Goal: Use online tool/utility: Utilize a website feature to perform a specific function

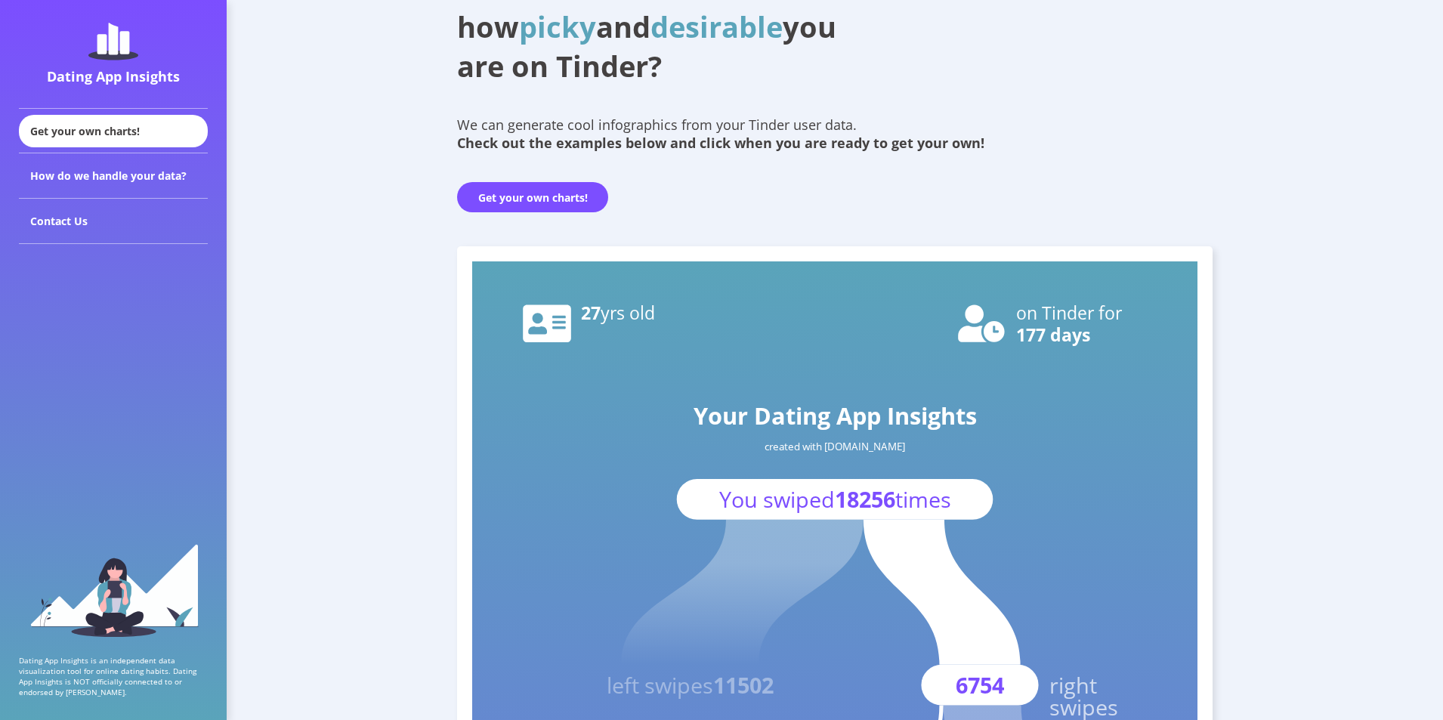
scroll to position [151, 0]
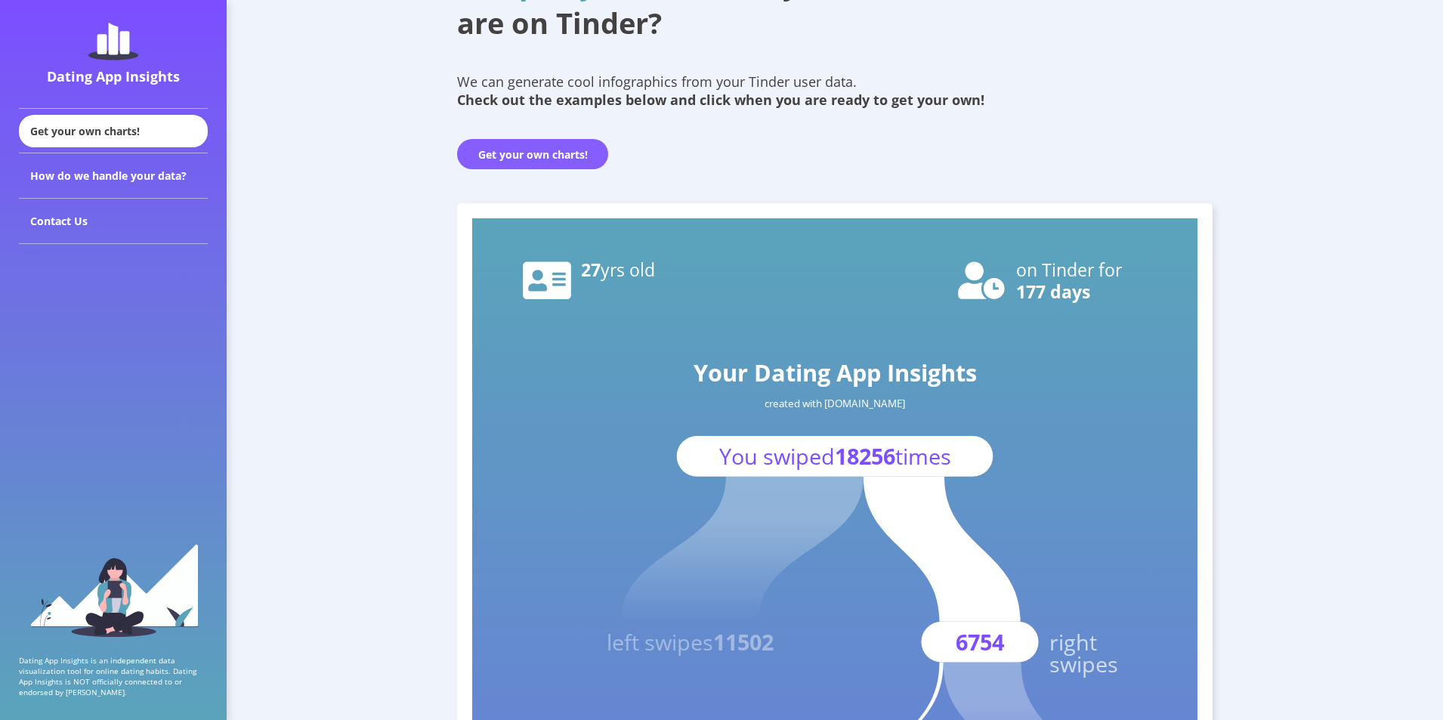
click at [567, 156] on button "Get your own charts!" at bounding box center [532, 154] width 151 height 30
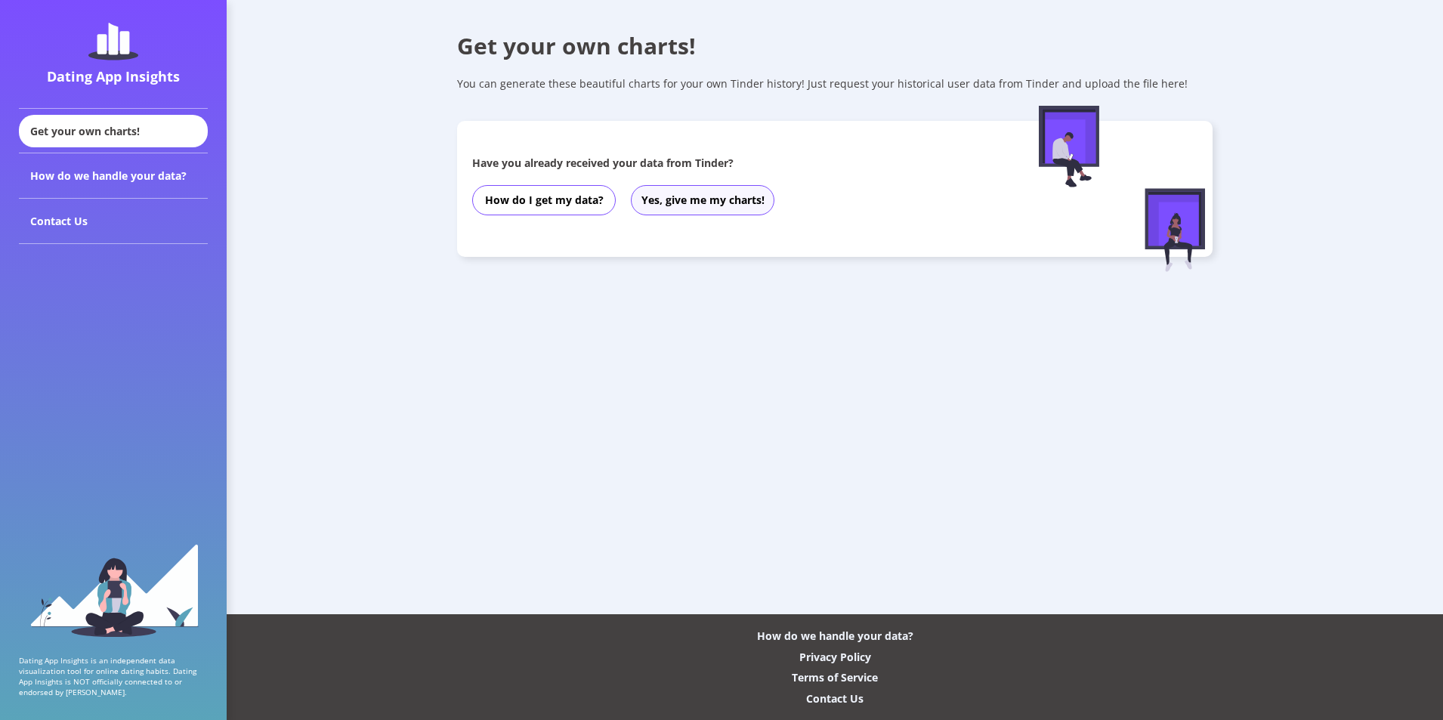
click at [758, 200] on button "Yes, give me my charts!" at bounding box center [703, 200] width 144 height 30
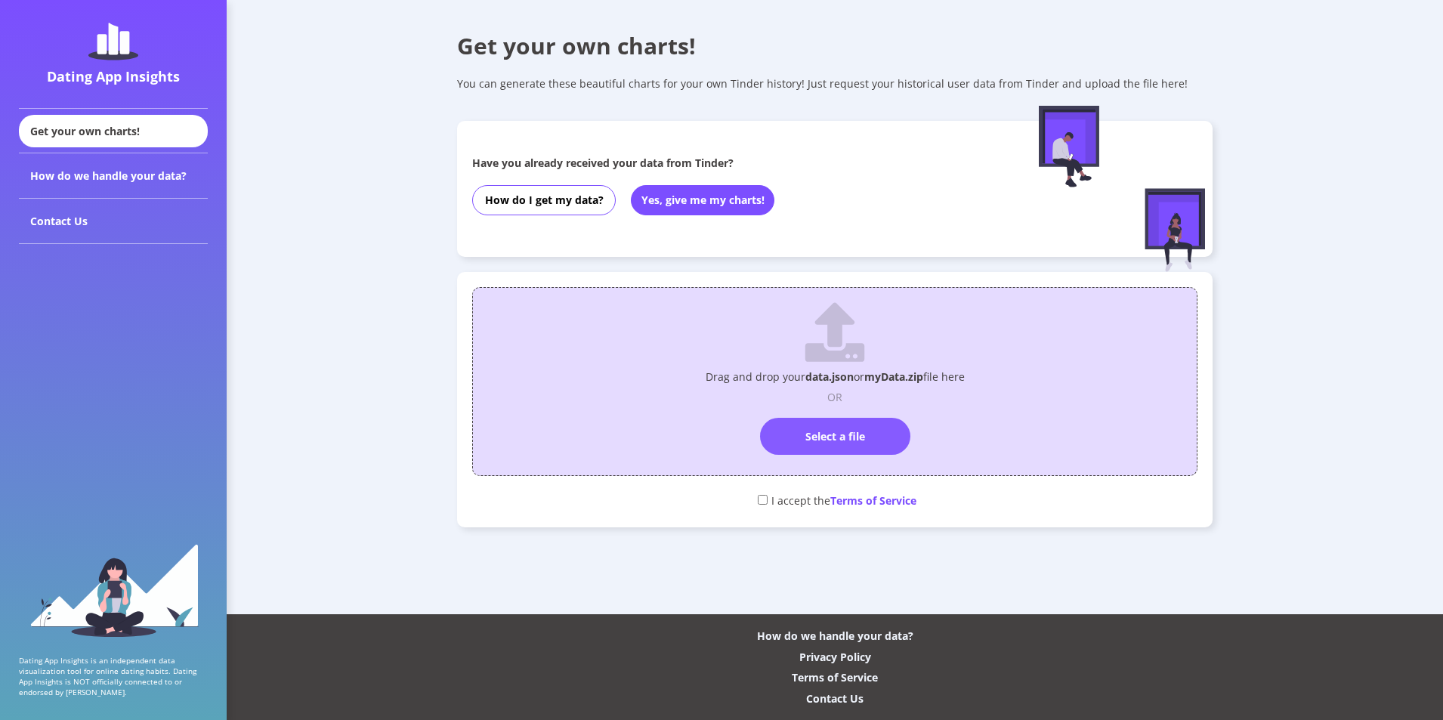
click at [838, 437] on label "Select a file" at bounding box center [835, 436] width 150 height 37
click at [835, 411] on input "Select a file" at bounding box center [835, 411] width 0 height 0
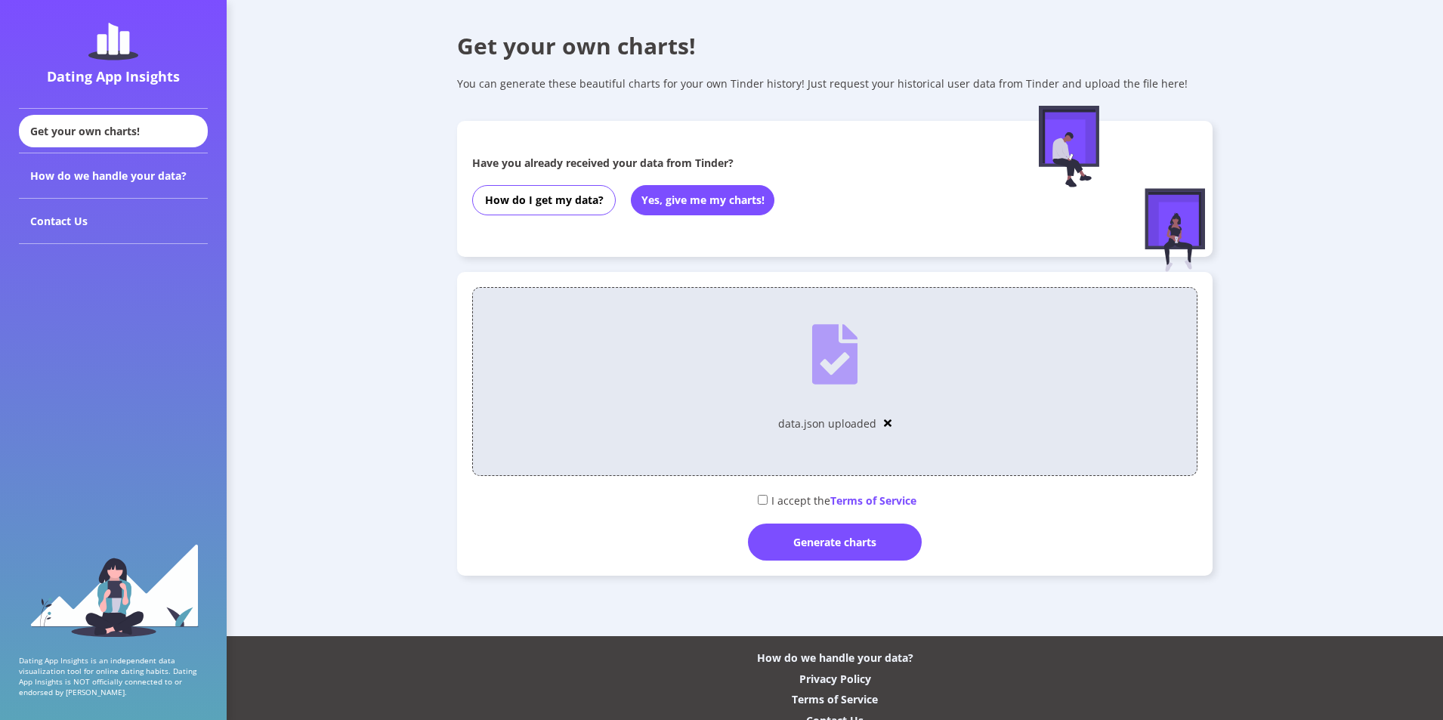
click at [771, 504] on div "I accept the Terms of Service" at bounding box center [834, 499] width 725 height 25
click at [754, 496] on div "I accept the Terms of Service" at bounding box center [834, 499] width 725 height 25
click at [760, 502] on input "checkbox" at bounding box center [763, 500] width 10 height 10
checkbox input "true"
click at [795, 539] on div "Generate charts" at bounding box center [835, 542] width 174 height 37
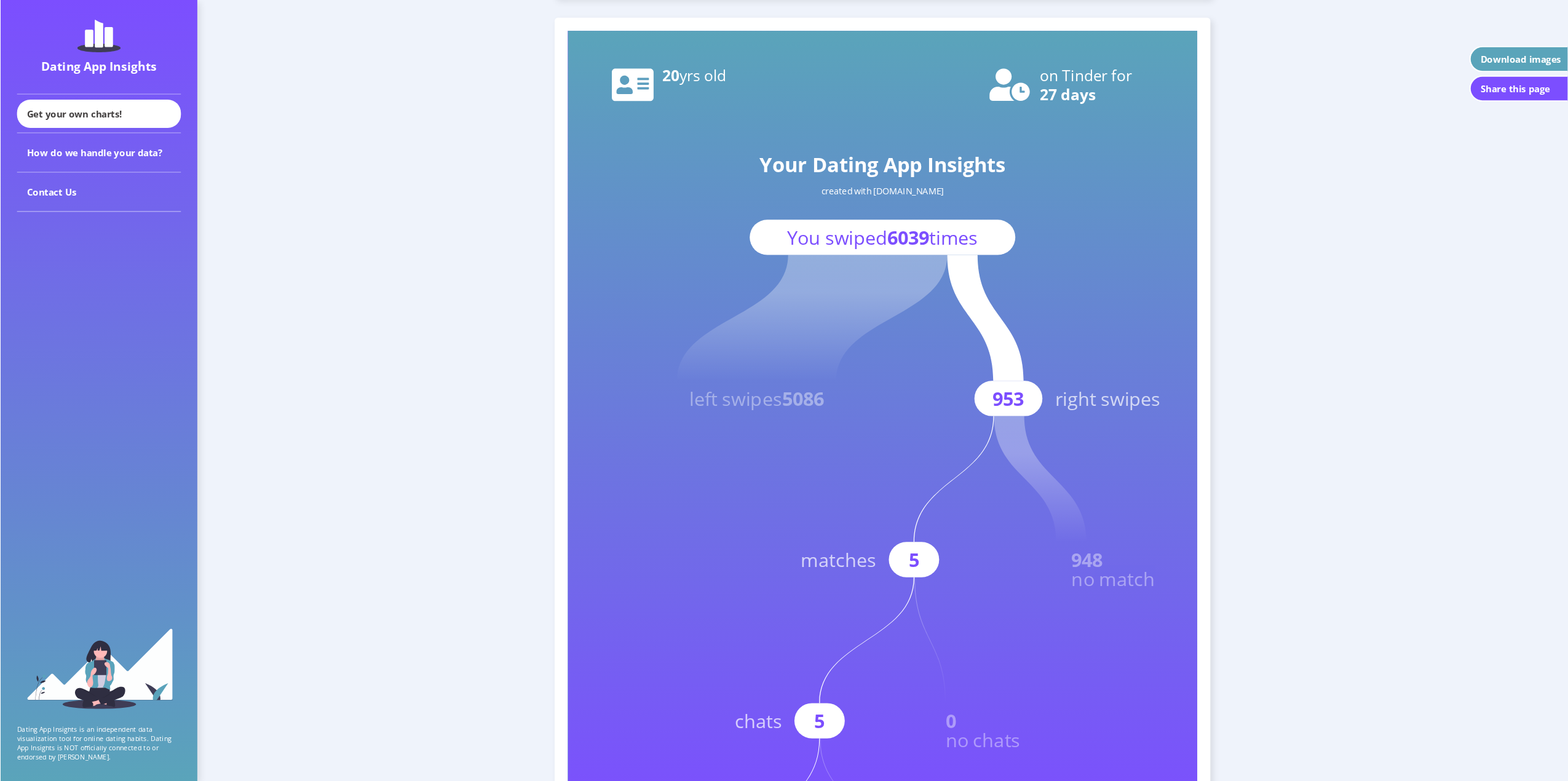
scroll to position [46, 0]
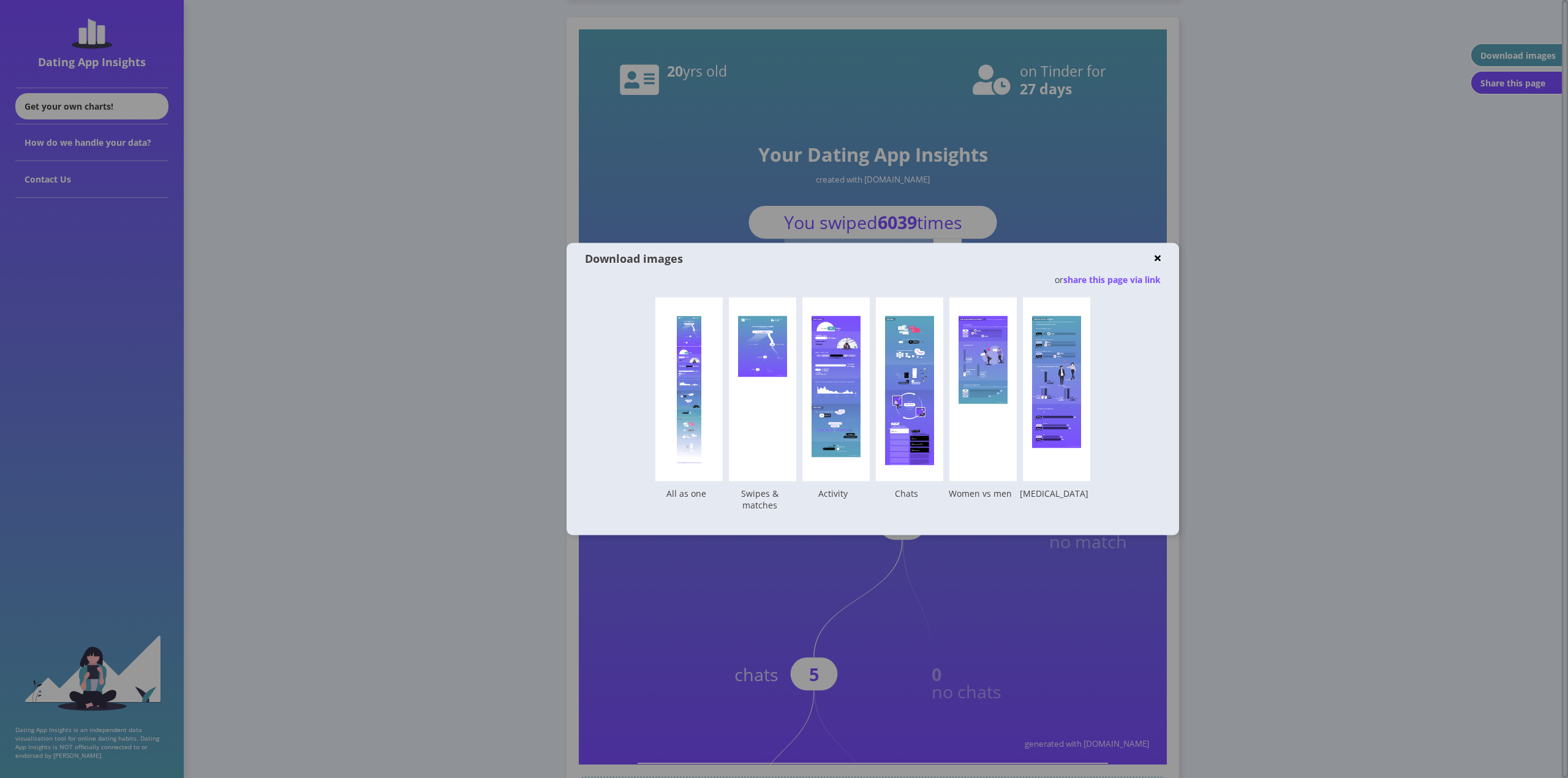
click at [1159, 261] on img at bounding box center [1158, 258] width 6 height 9
click at [1157, 262] on img at bounding box center [1158, 258] width 6 height 9
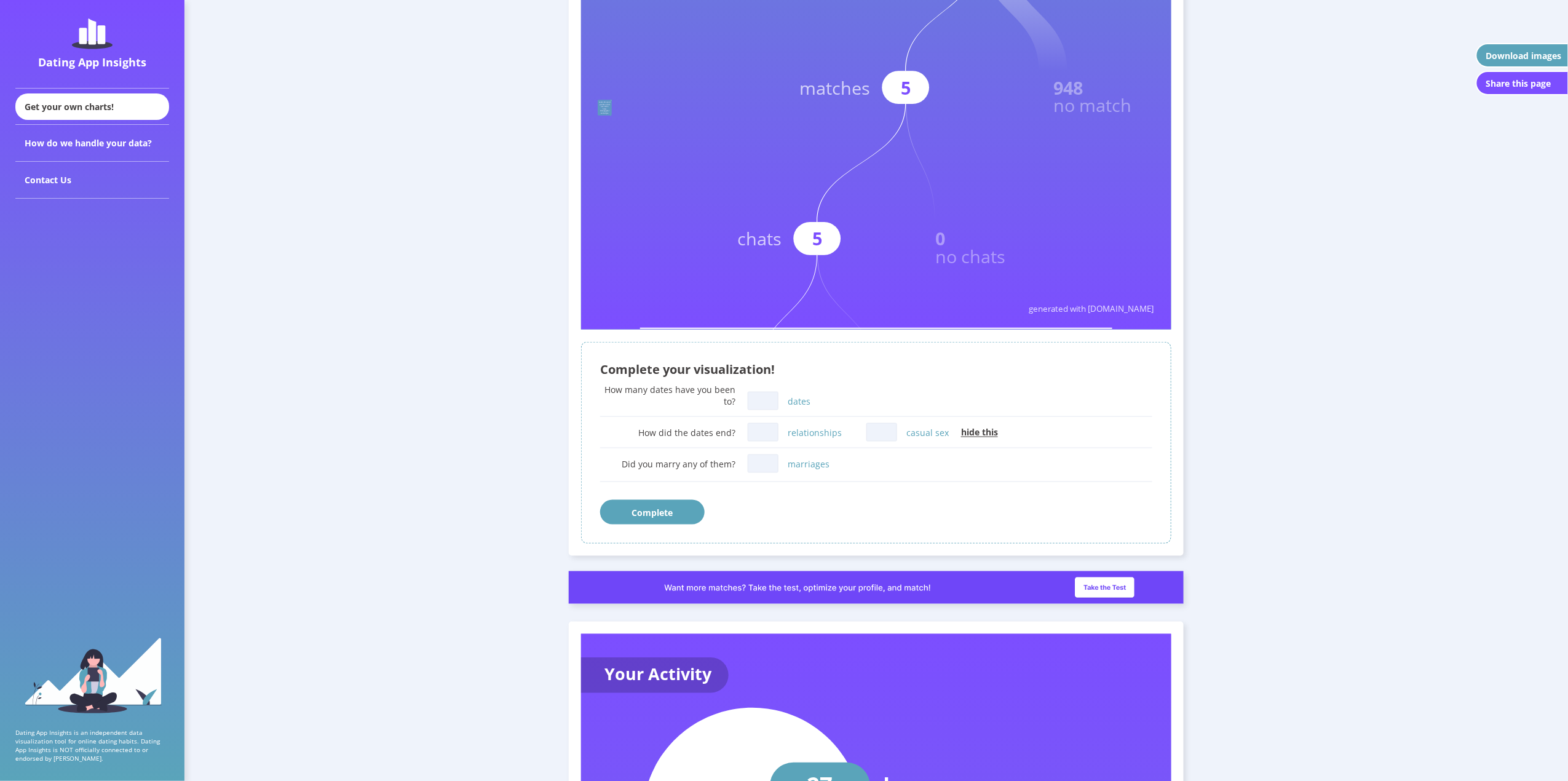
scroll to position [291, 0]
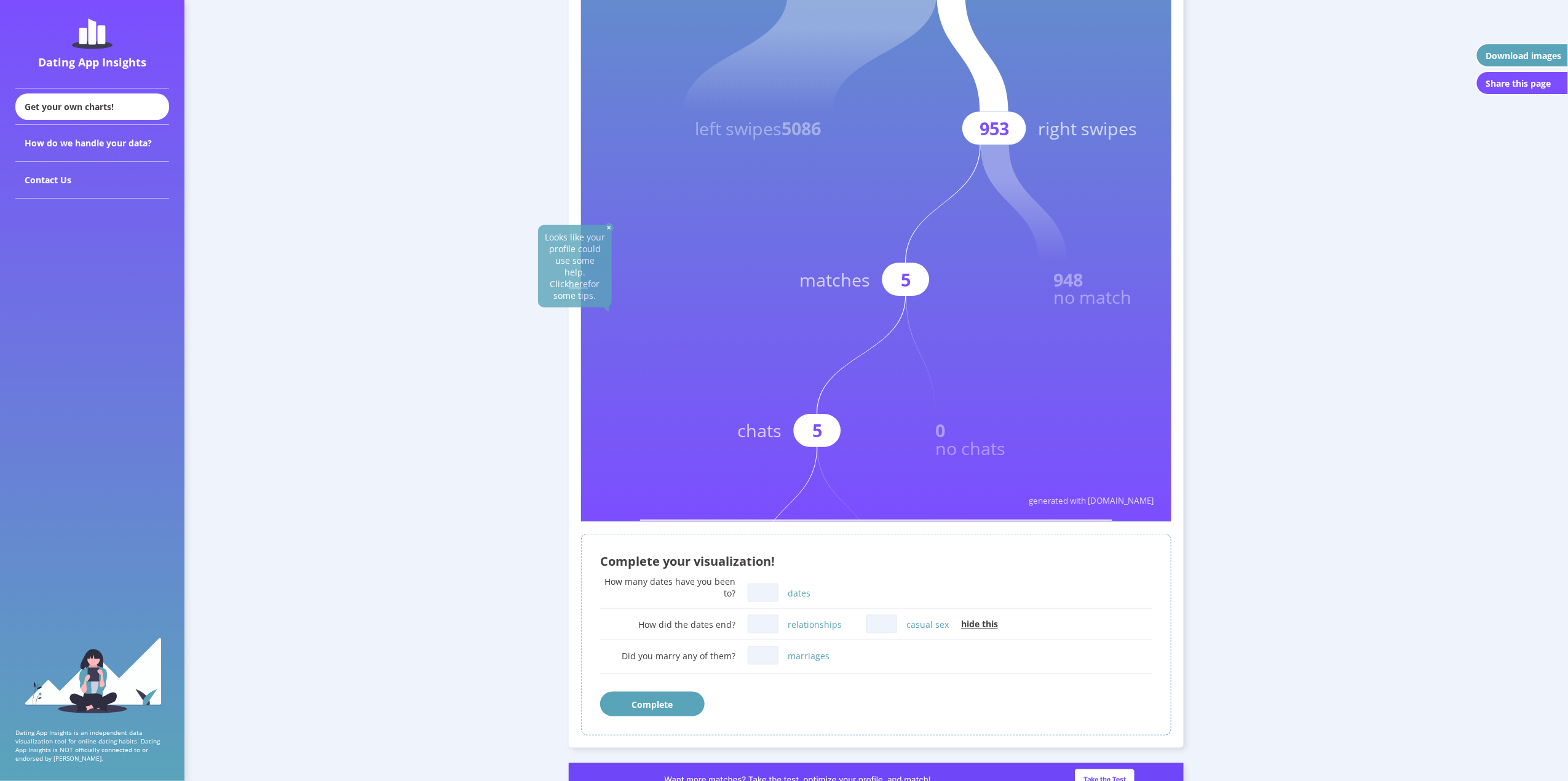
click at [768, 585] on input "dates" at bounding box center [763, 592] width 31 height 19
type input "0"
click at [813, 585] on div "relationships" at bounding box center [807, 624] width 119 height 24
click at [765, 585] on input "relationships" at bounding box center [763, 624] width 31 height 19
type input "0"
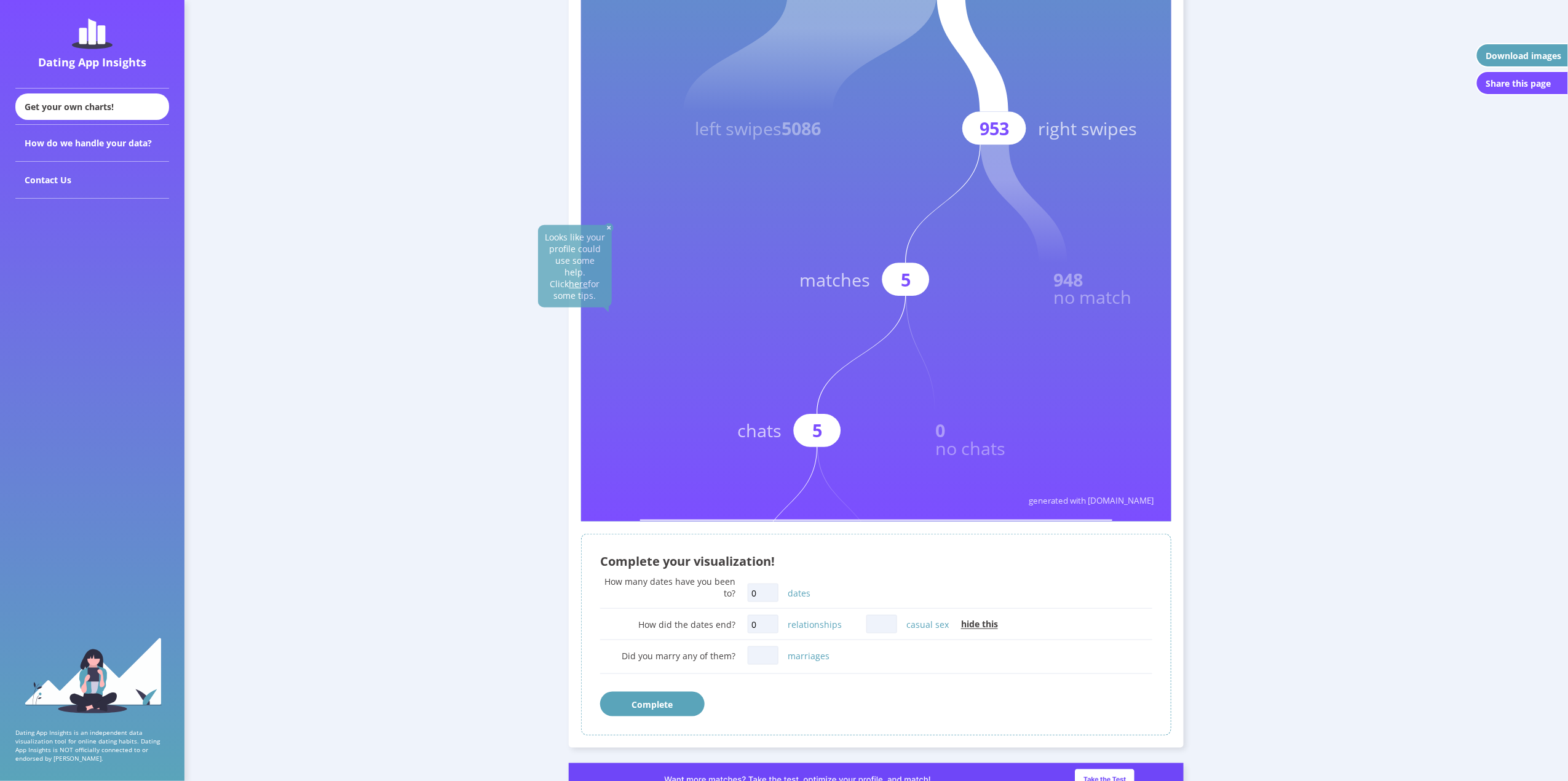
click at [879, 585] on input "casual sex" at bounding box center [882, 624] width 31 height 19
type input "0"
click at [871, 585] on div "Did you marry any of them? marriages" at bounding box center [876, 661] width 553 height 37
click at [766, 585] on input "marriages" at bounding box center [763, 655] width 31 height 19
type input "0"
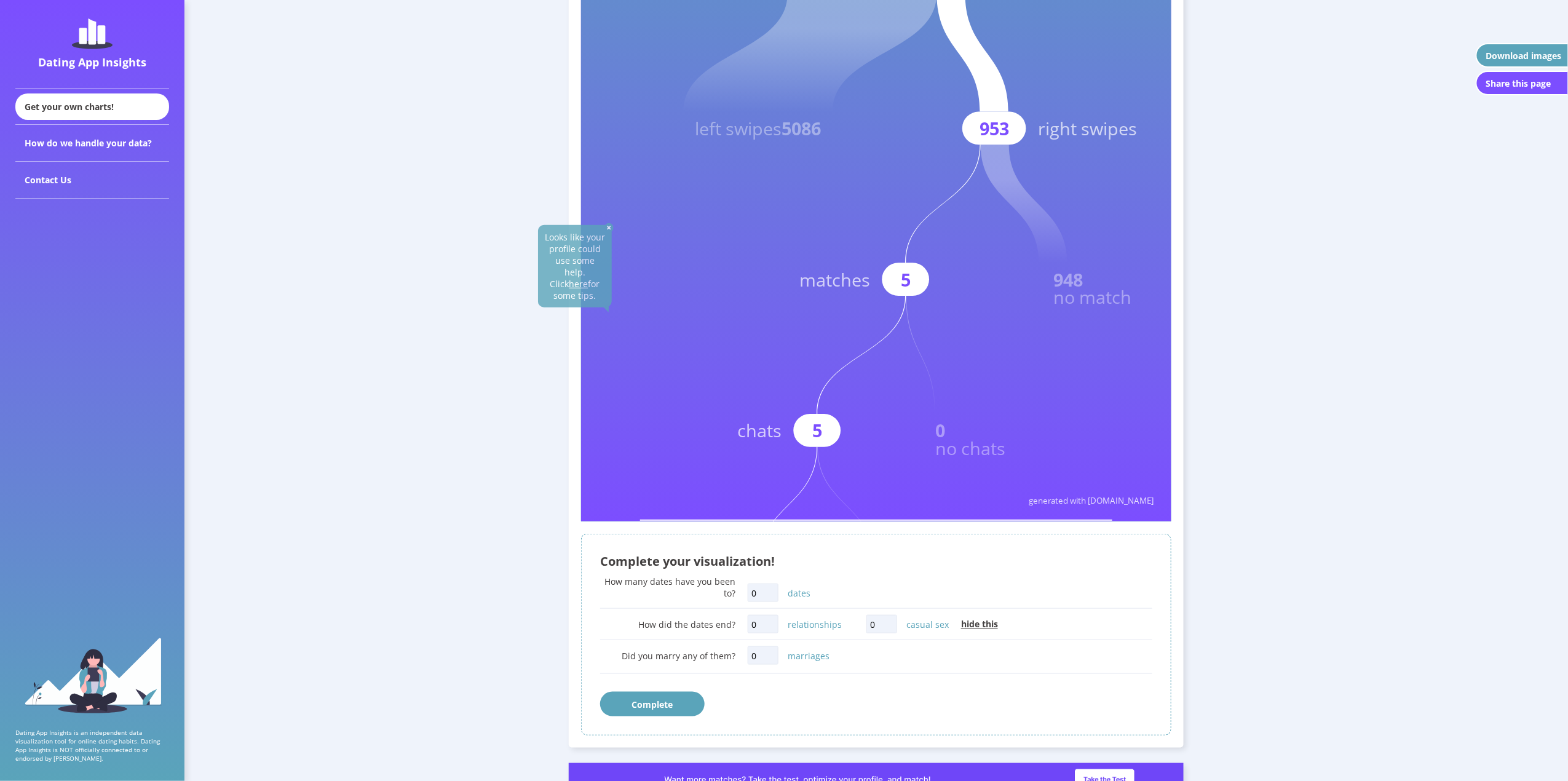
click at [894, 585] on div "Did you marry any of them? 0 marriages" at bounding box center [876, 661] width 553 height 37
click at [685, 585] on button "Complete" at bounding box center [652, 704] width 104 height 24
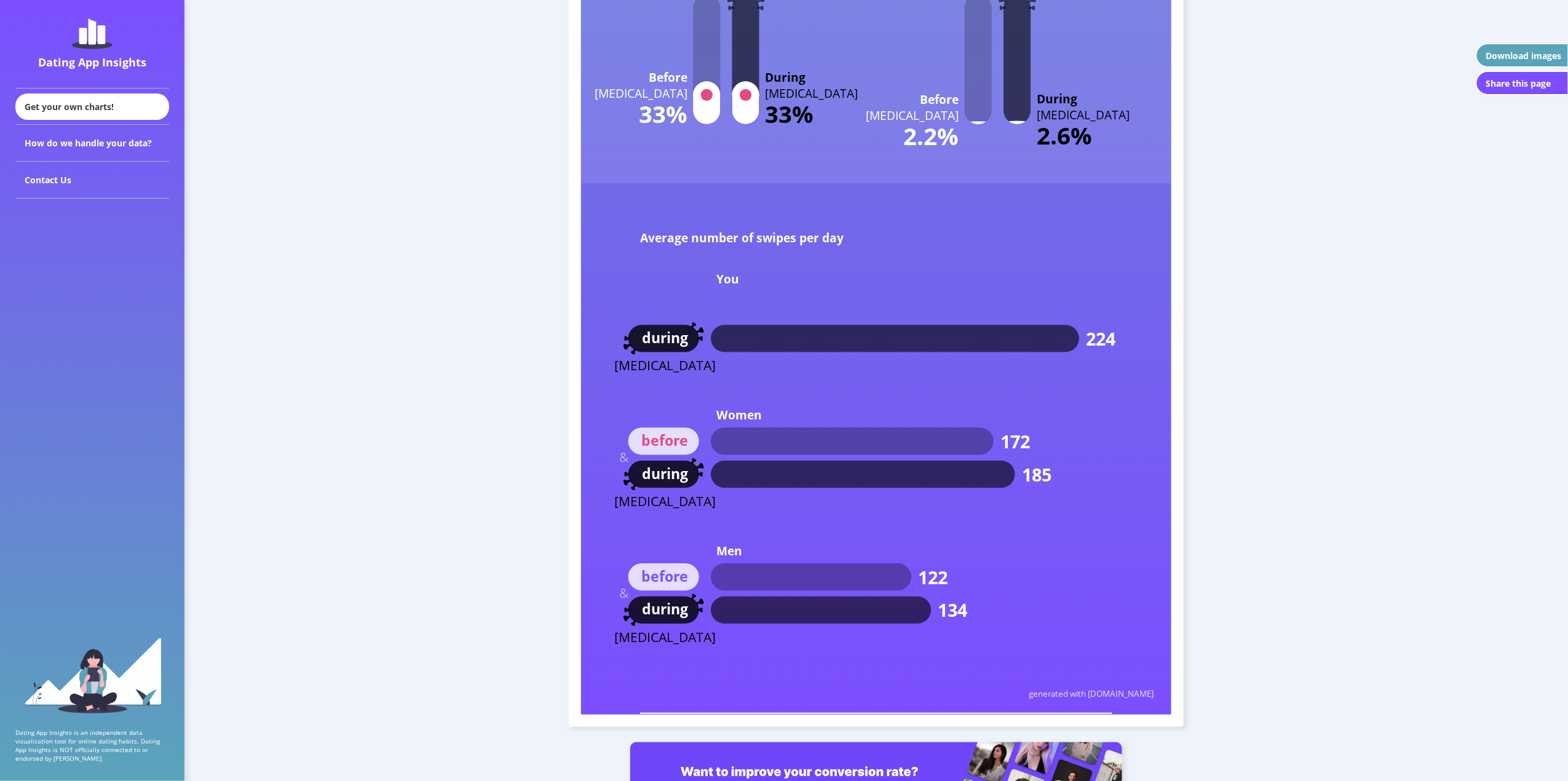
scroll to position [7271, 0]
